Goal: Check status: Check status

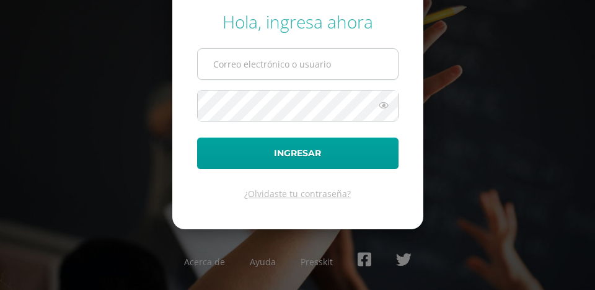
click at [373, 73] on input "text" at bounding box center [298, 64] width 200 height 30
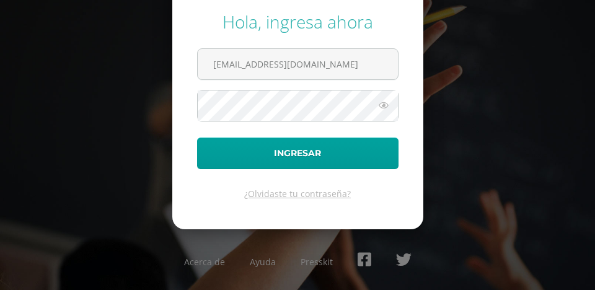
type input "info1+brithanyquixtan@edoo.io"
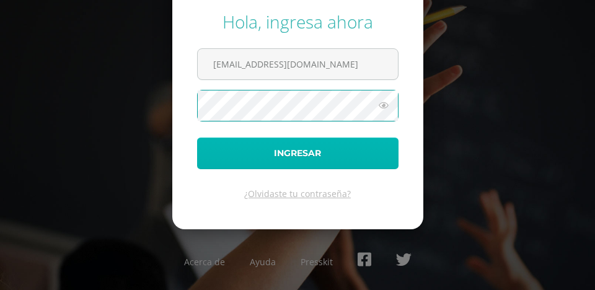
click at [365, 151] on button "Ingresar" at bounding box center [298, 154] width 202 height 32
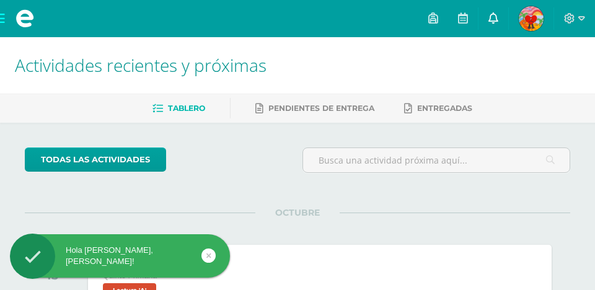
click at [485, 19] on link at bounding box center [494, 18] width 30 height 37
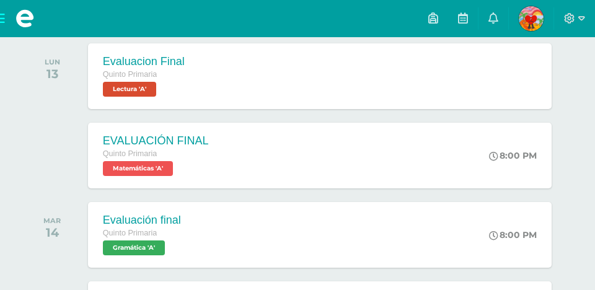
scroll to position [203, 0]
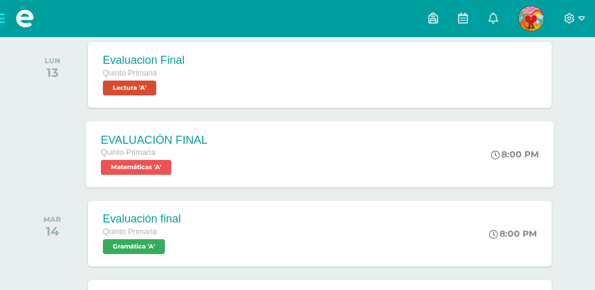
click at [346, 176] on div "EVALUACIÓN FINAL Quinto Primaria Matemáticas 'A' 8:00 PM EVALUACIÓN FINAL Matem…" at bounding box center [320, 154] width 468 height 66
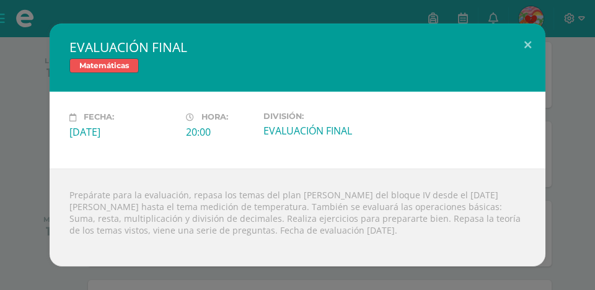
click at [574, 176] on div "EVALUACIÓN FINAL Matemáticas Fecha: [DATE] Hora: 20:00 División:" at bounding box center [297, 145] width 585 height 242
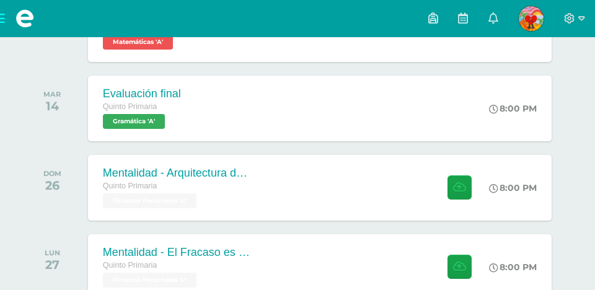
scroll to position [334, 0]
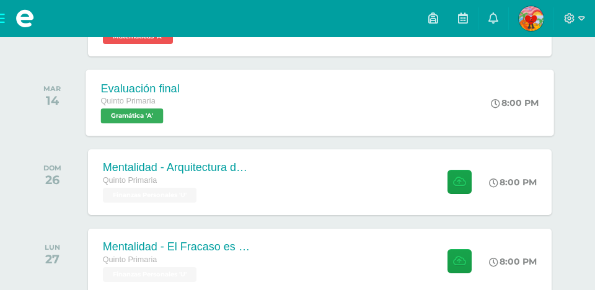
click at [407, 124] on div "Evaluación final Quinto Primaria Gramática 'A' 8:00 PM Evaluación final Gramáti…" at bounding box center [320, 102] width 468 height 66
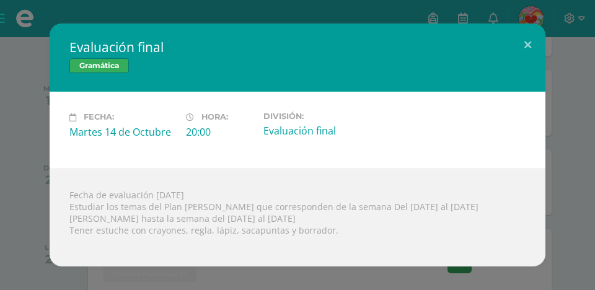
click at [23, 18] on div "Evaluación final Gramática Fecha: [DATE] Hora: 20:00 División:" at bounding box center [297, 145] width 595 height 290
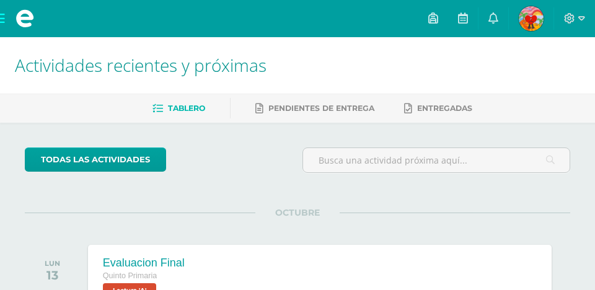
scroll to position [0, 0]
